Goal: Information Seeking & Learning: Check status

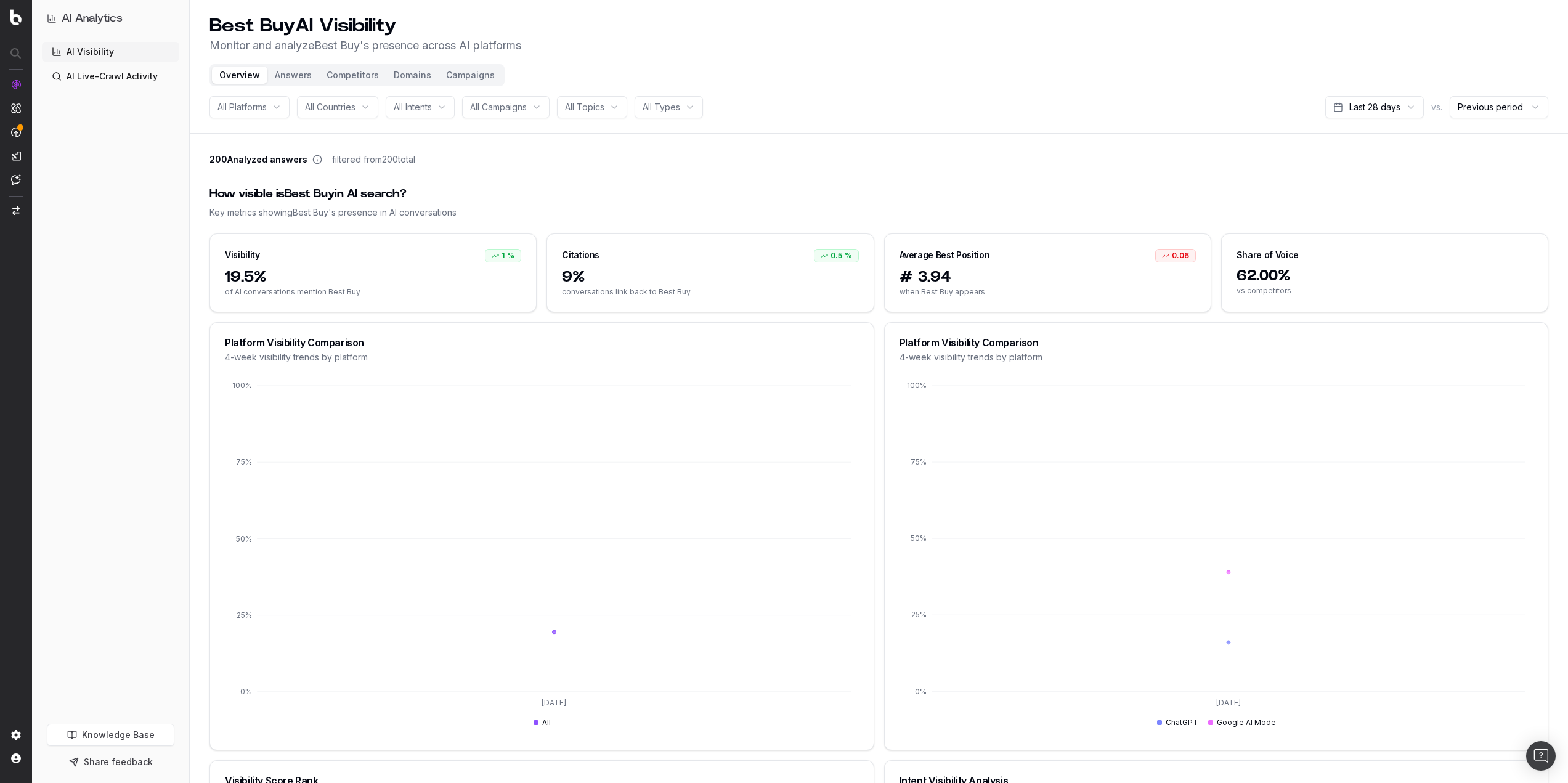
click at [117, 77] on link "AI Live-Crawl Activity" at bounding box center [110, 77] width 137 height 20
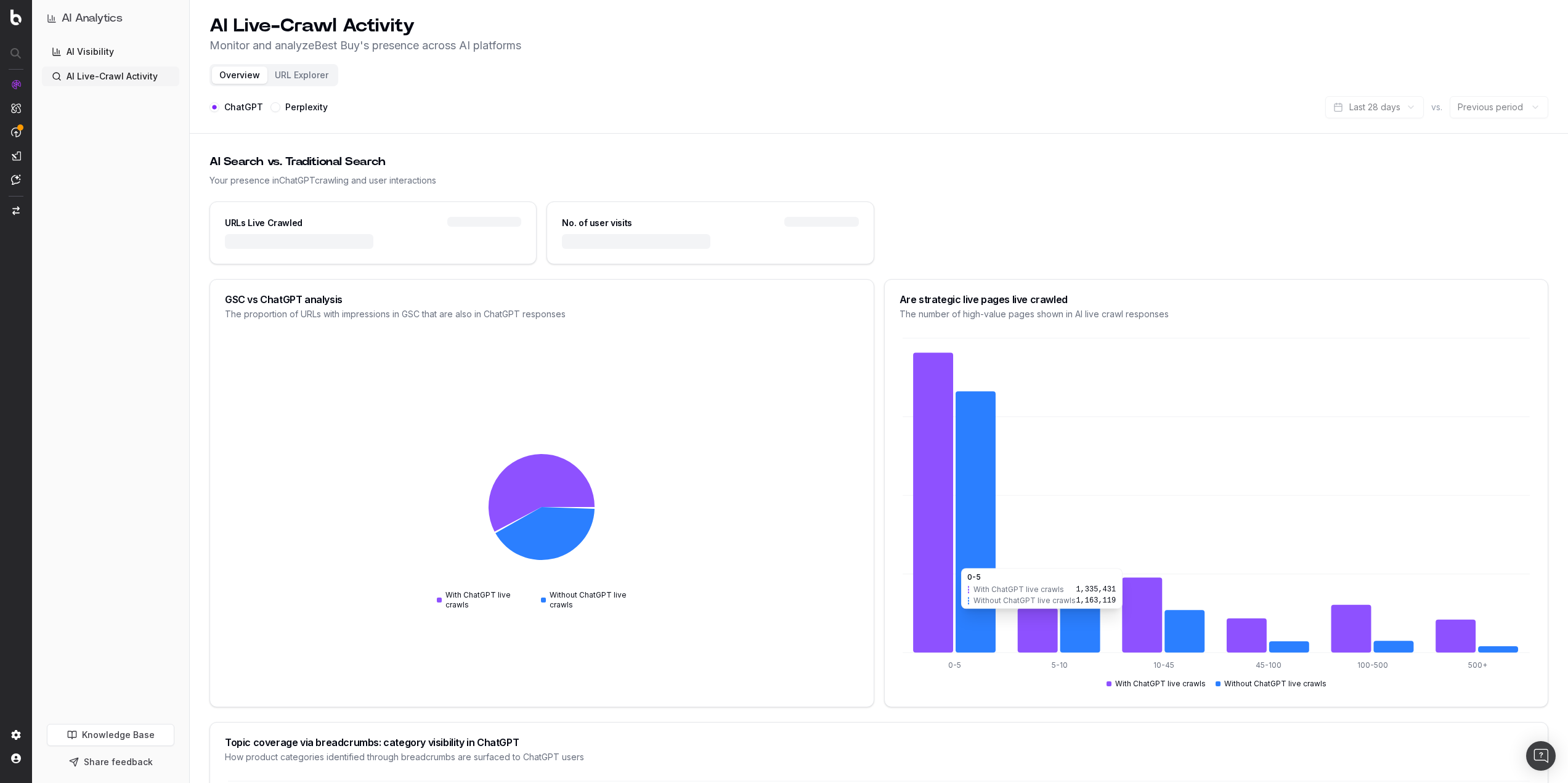
click at [978, 615] on icon at bounding box center [976, 521] width 40 height 261
click at [937, 614] on icon at bounding box center [933, 503] width 40 height 300
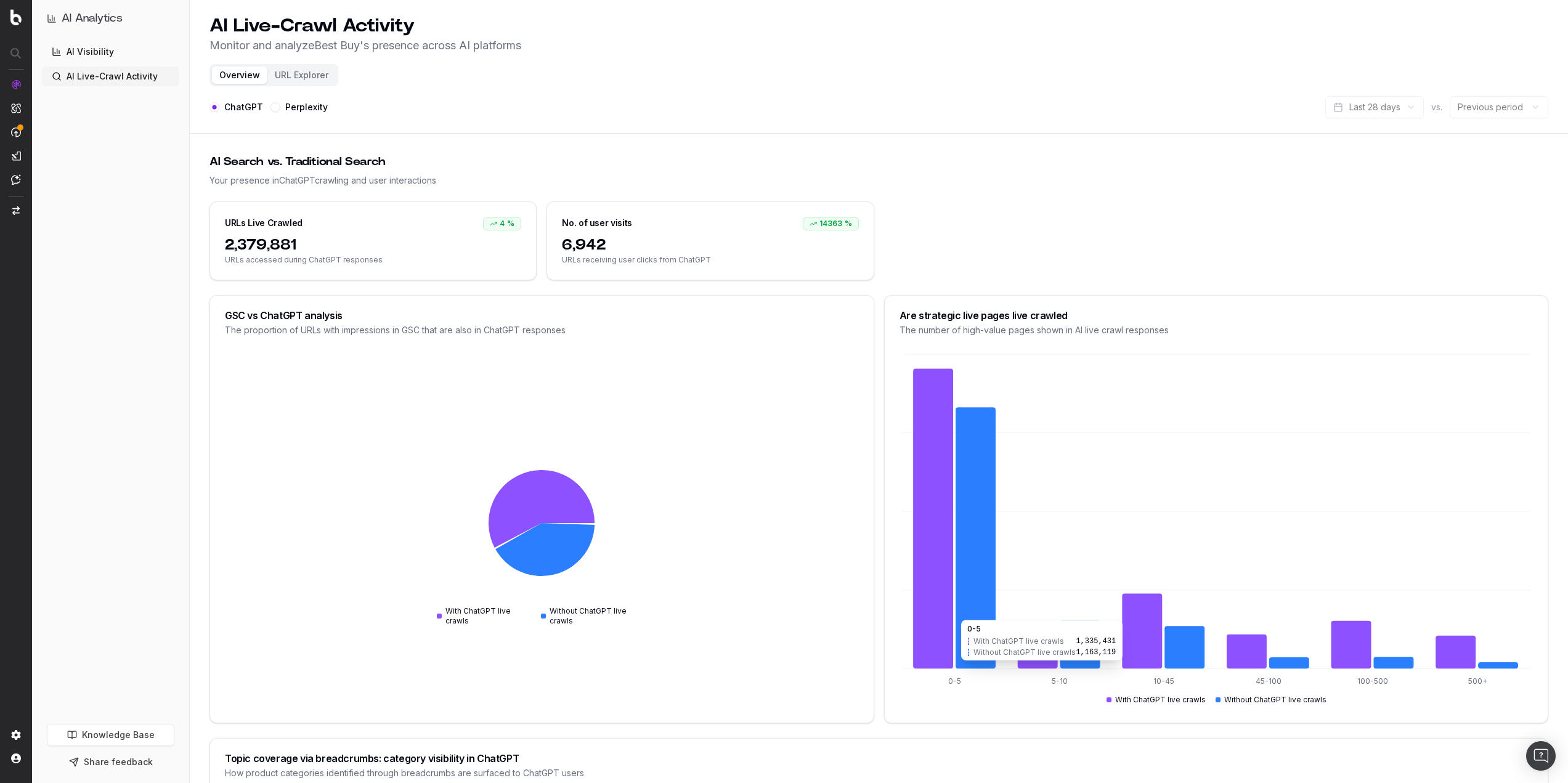
click at [937, 614] on icon at bounding box center [933, 519] width 40 height 300
click at [950, 450] on icon at bounding box center [933, 519] width 40 height 300
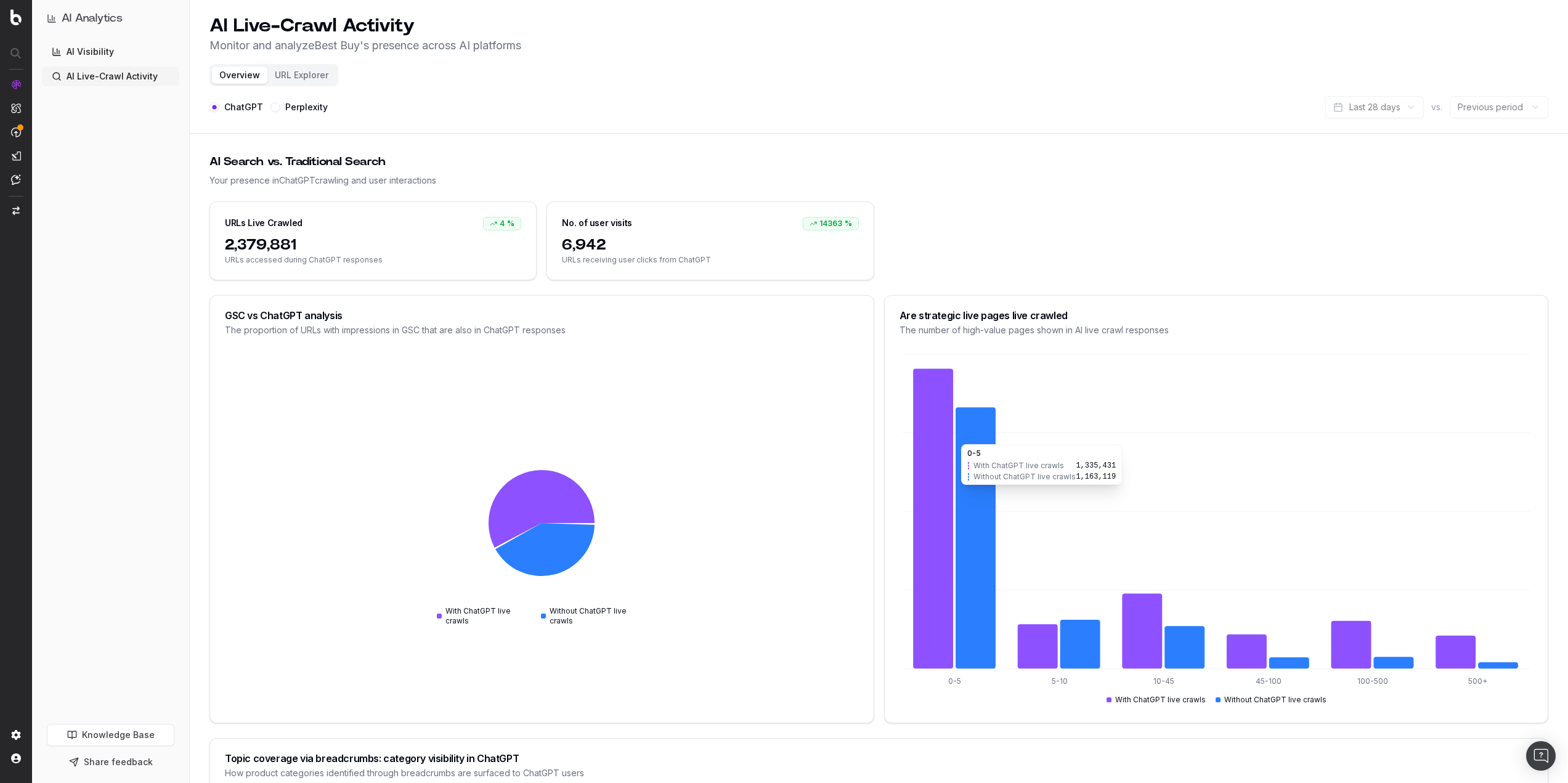
click at [980, 438] on icon at bounding box center [976, 538] width 40 height 261
click at [937, 431] on icon at bounding box center [933, 519] width 40 height 300
click at [311, 80] on button "URL Explorer" at bounding box center [302, 75] width 68 height 17
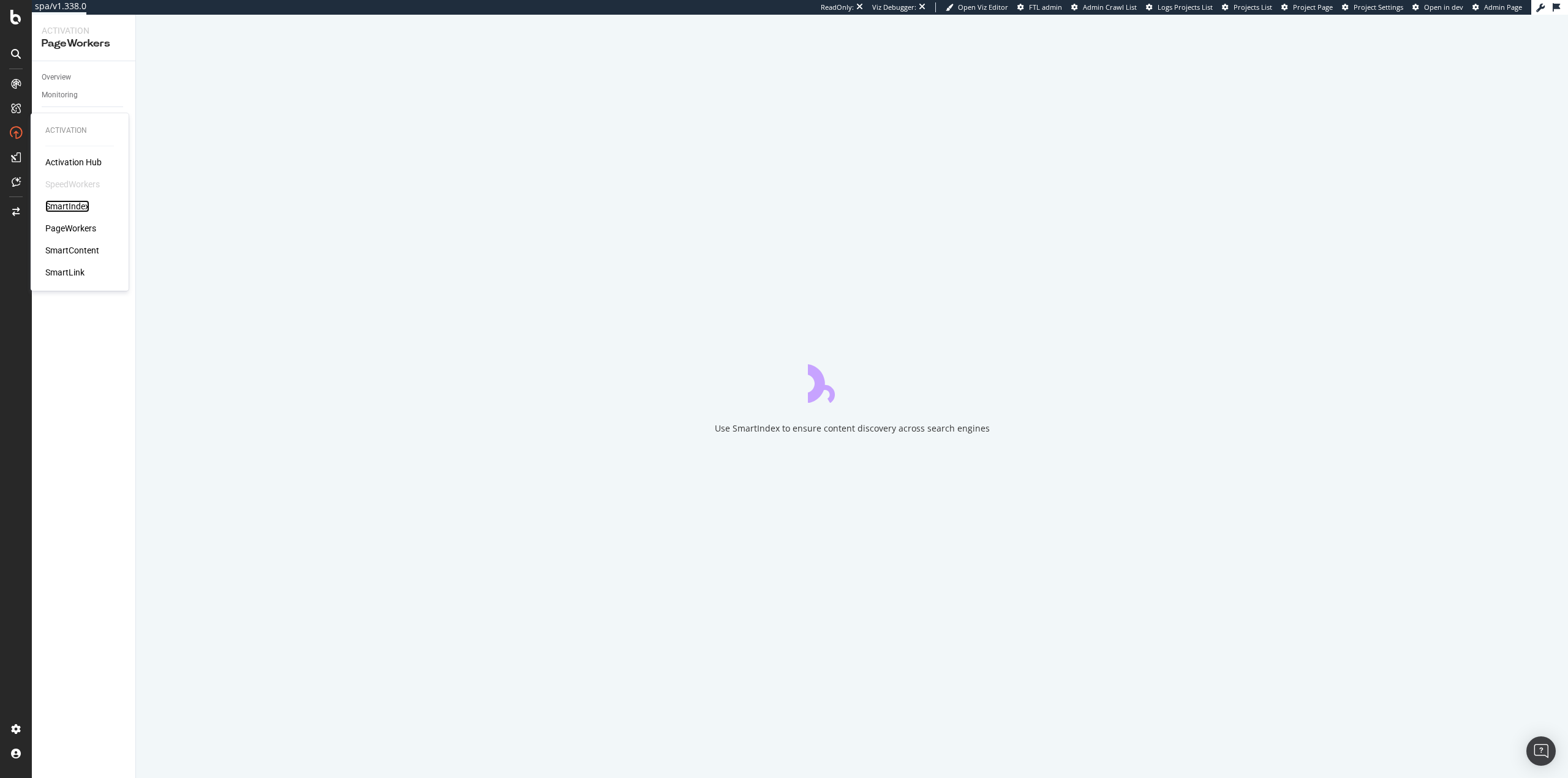
click at [76, 206] on div "SmartIndex" at bounding box center [67, 206] width 44 height 12
